Goal: Navigation & Orientation: Find specific page/section

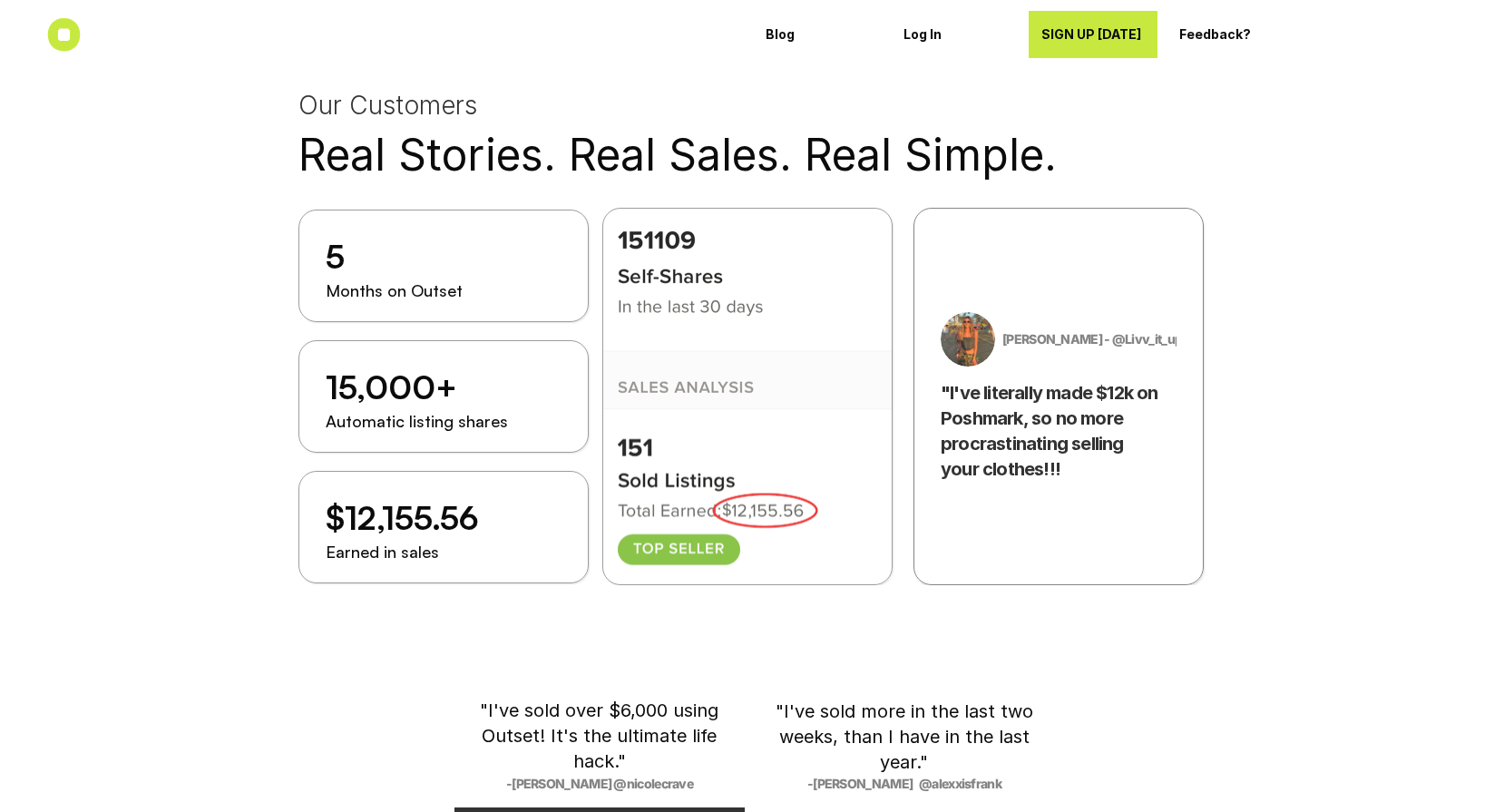
scroll to position [2203, 0]
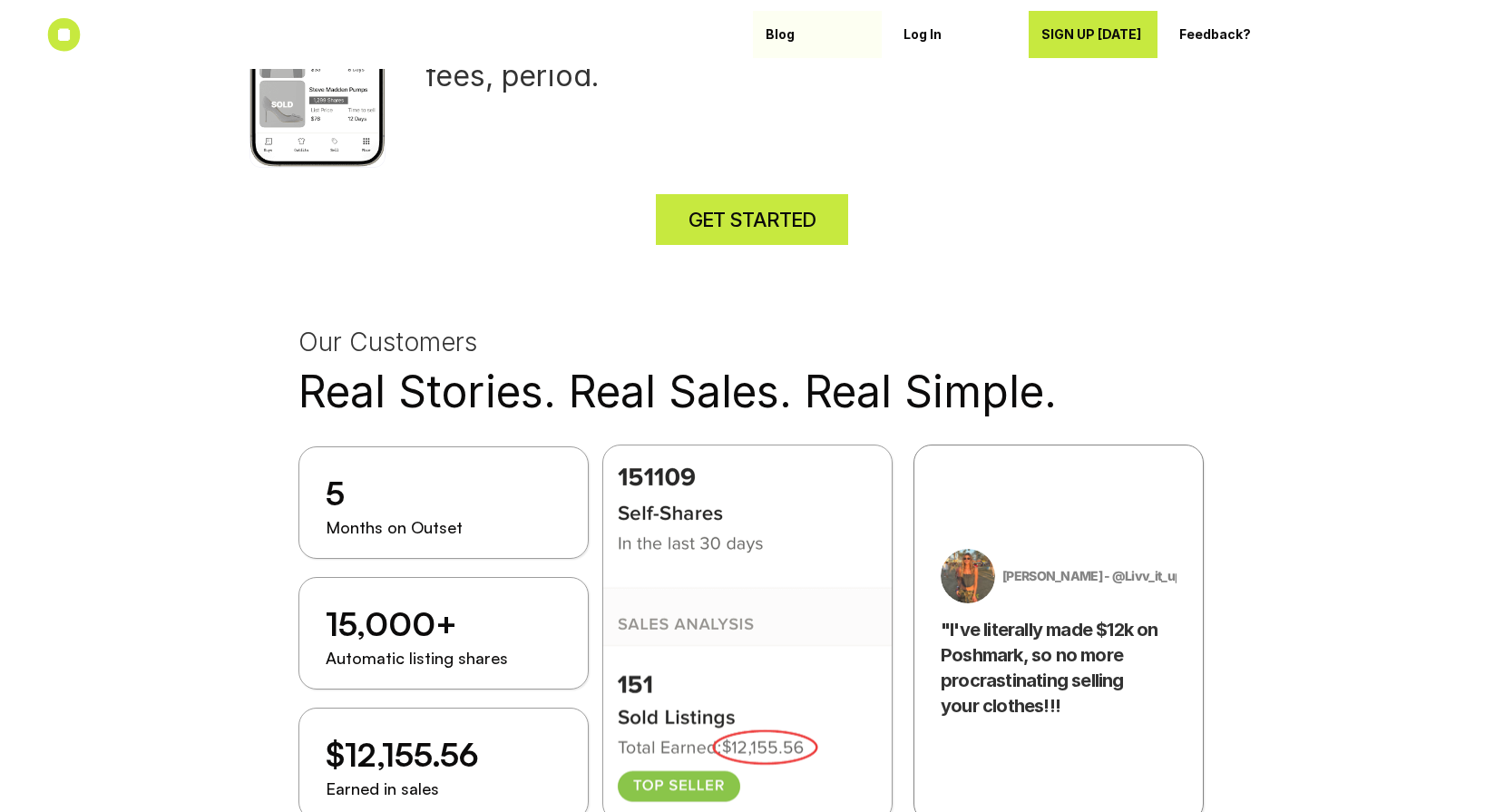
click at [790, 37] on p "Blog" at bounding box center [817, 36] width 104 height 16
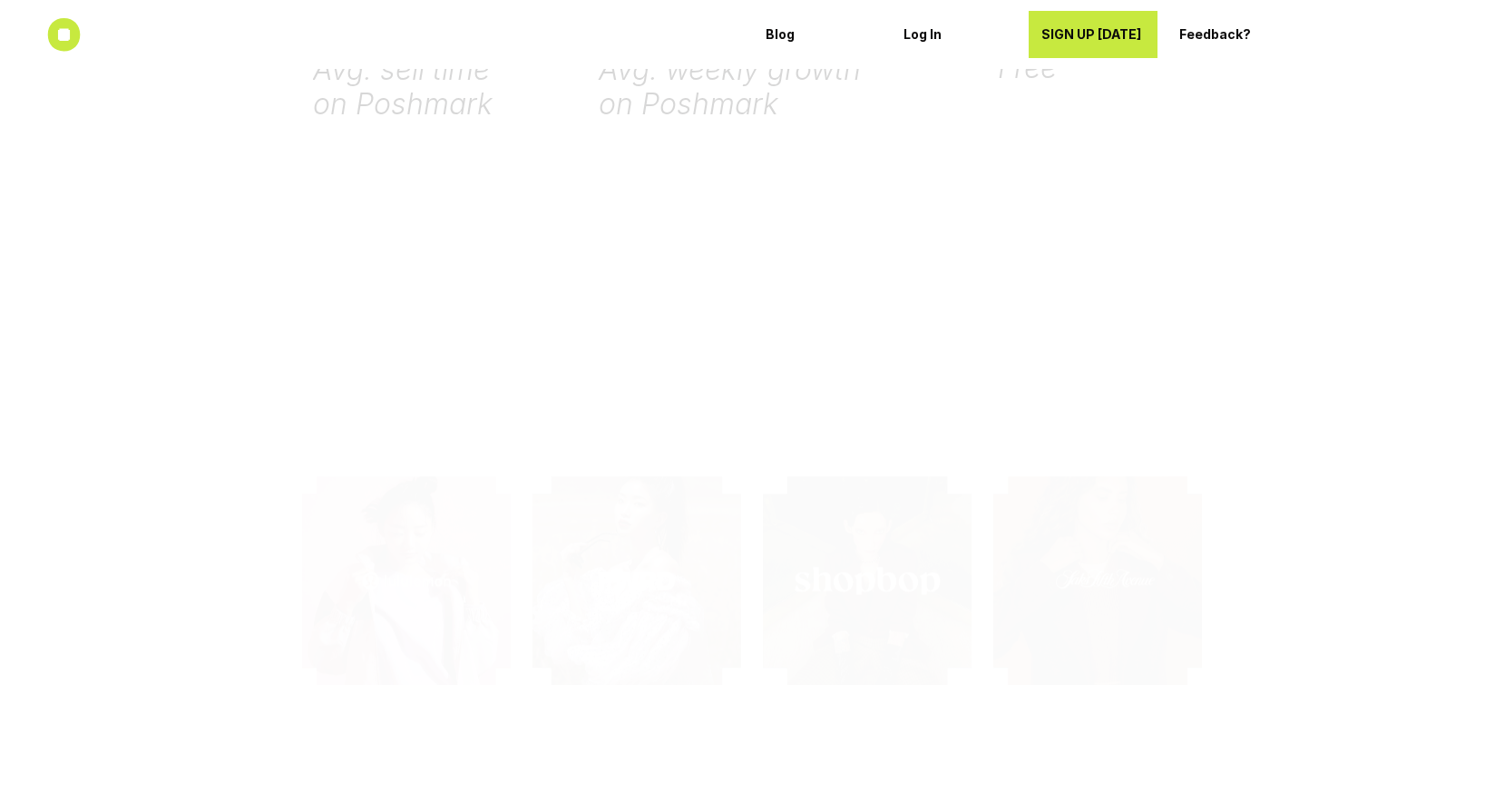
scroll to position [4957, 0]
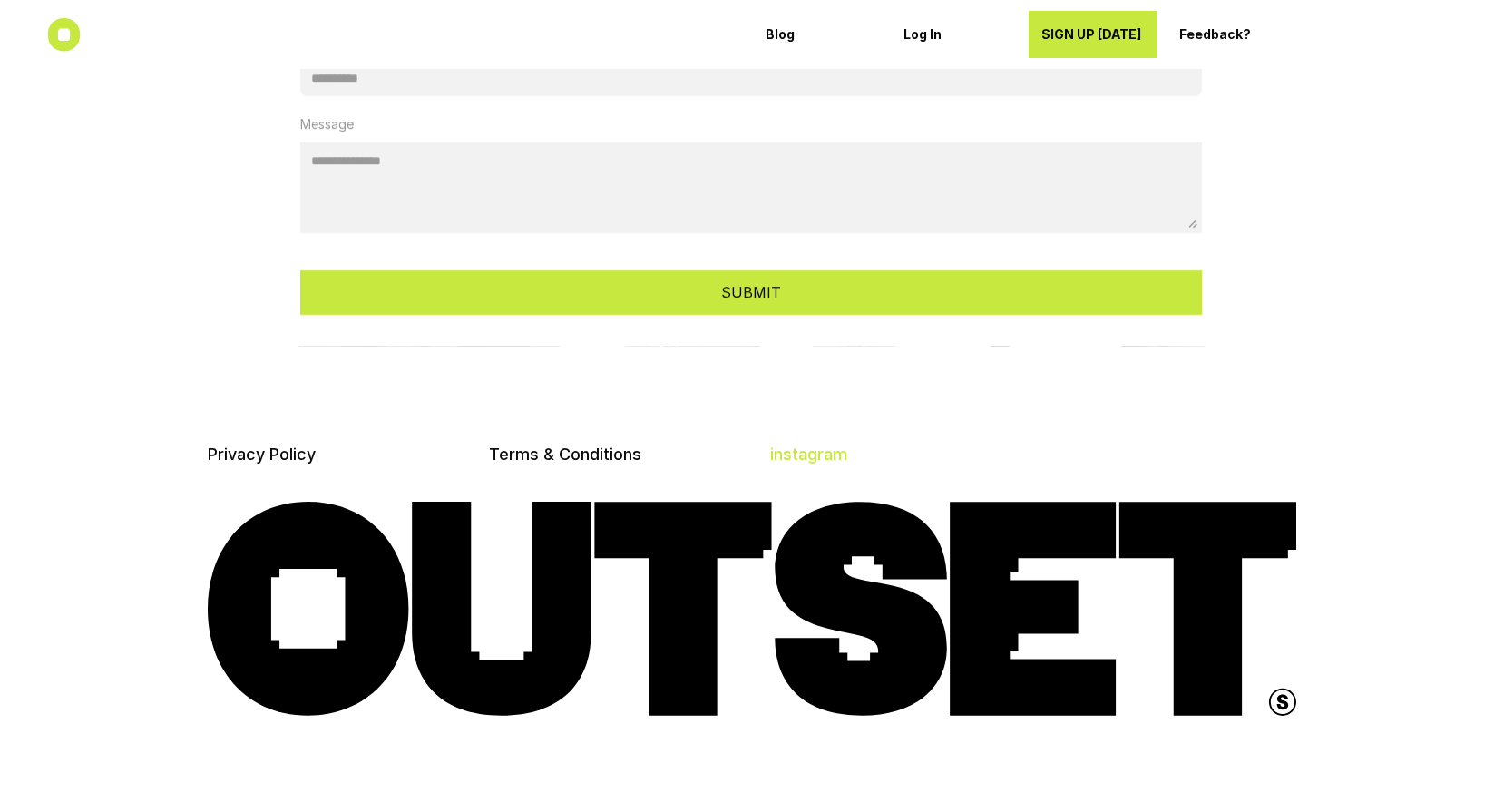
click at [786, 455] on link "instagram" at bounding box center [808, 453] width 77 height 19
